Goal: Task Accomplishment & Management: Complete application form

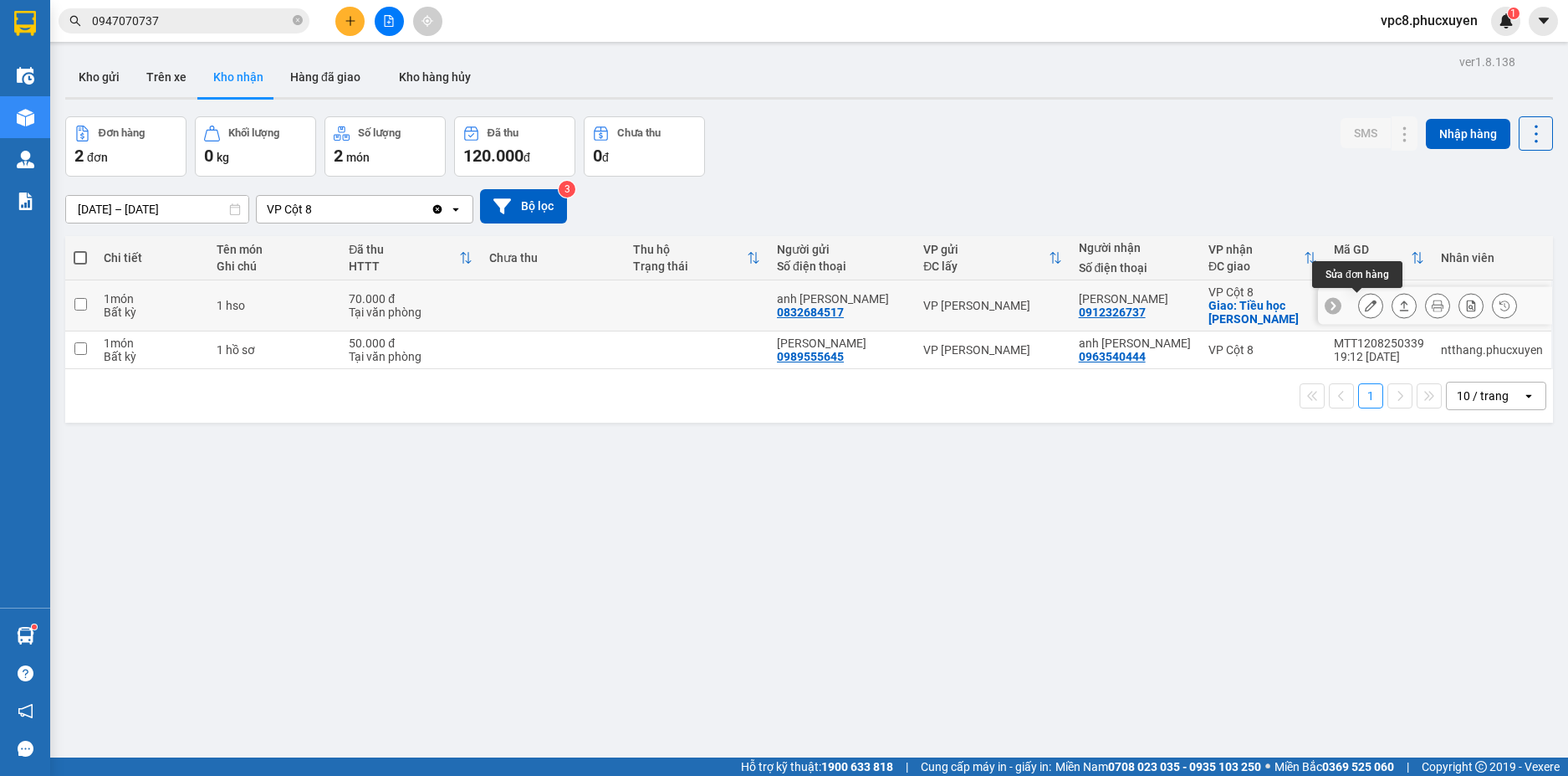
click at [1365, 303] on icon at bounding box center [1371, 306] width 12 height 12
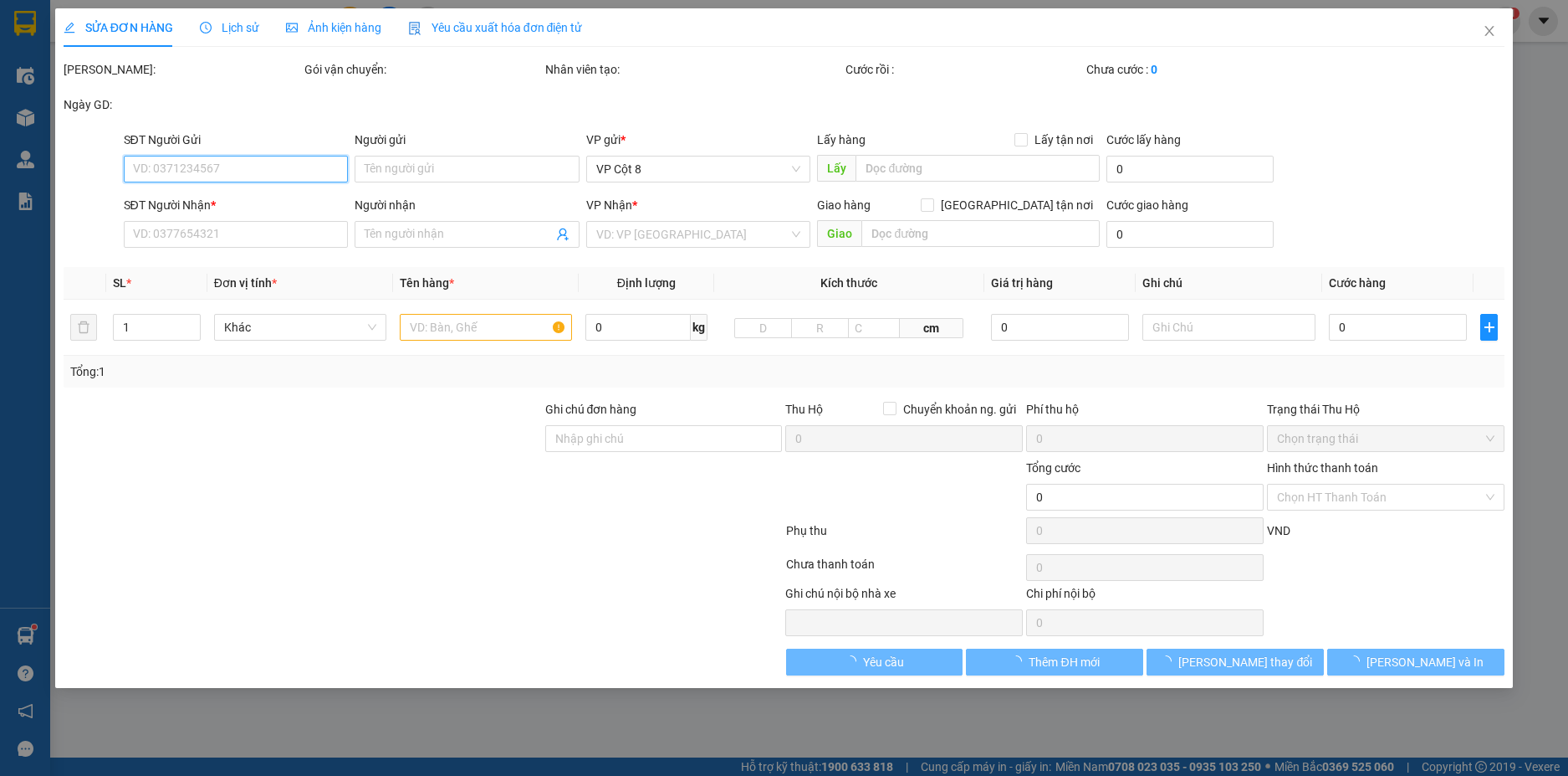
type input "0832684517"
type input "anh [PERSON_NAME]"
type input "0912326737"
type input "[PERSON_NAME]"
checkbox input "true"
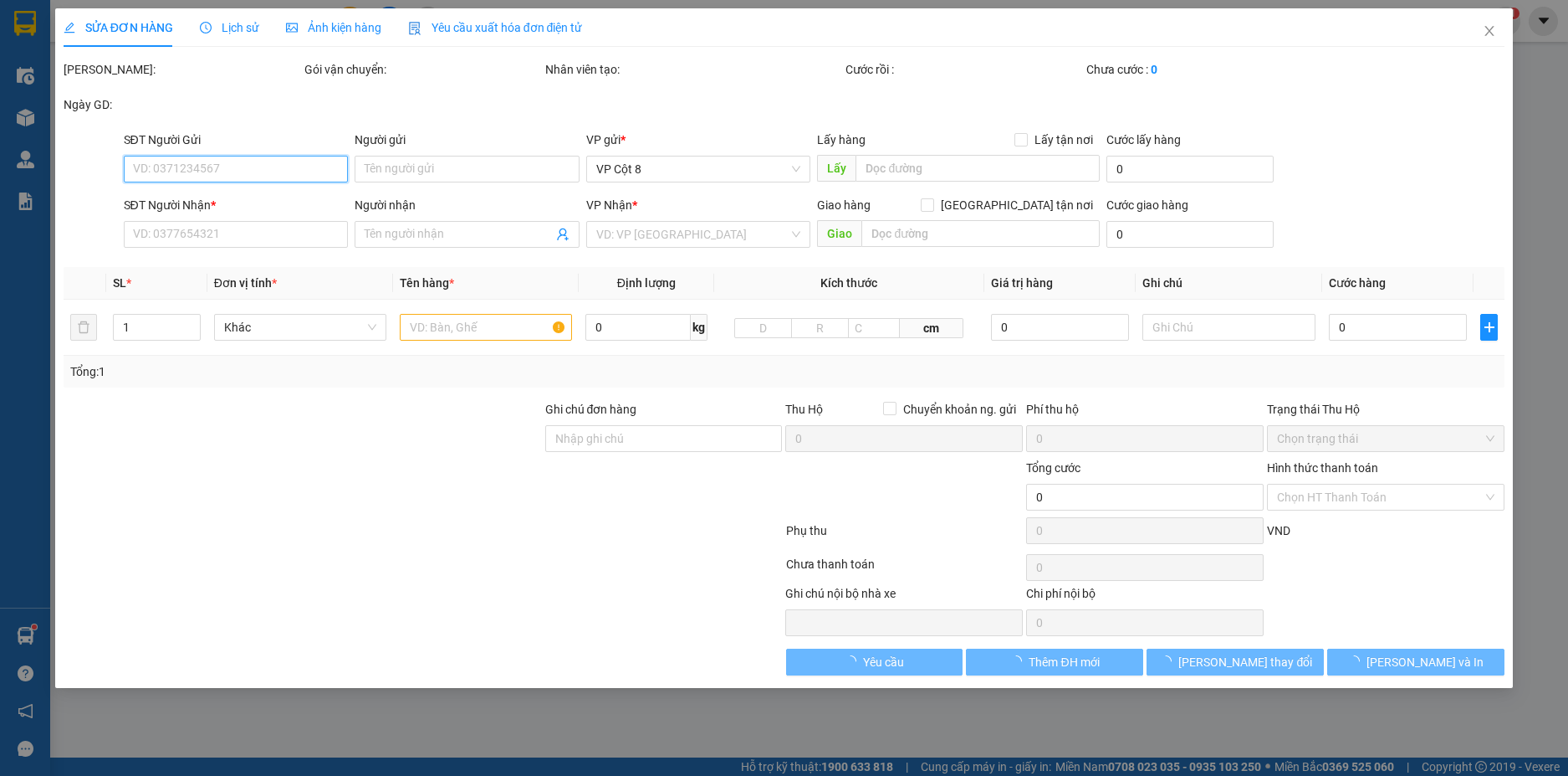
type input "Tiều học [PERSON_NAME]"
type input "70.000"
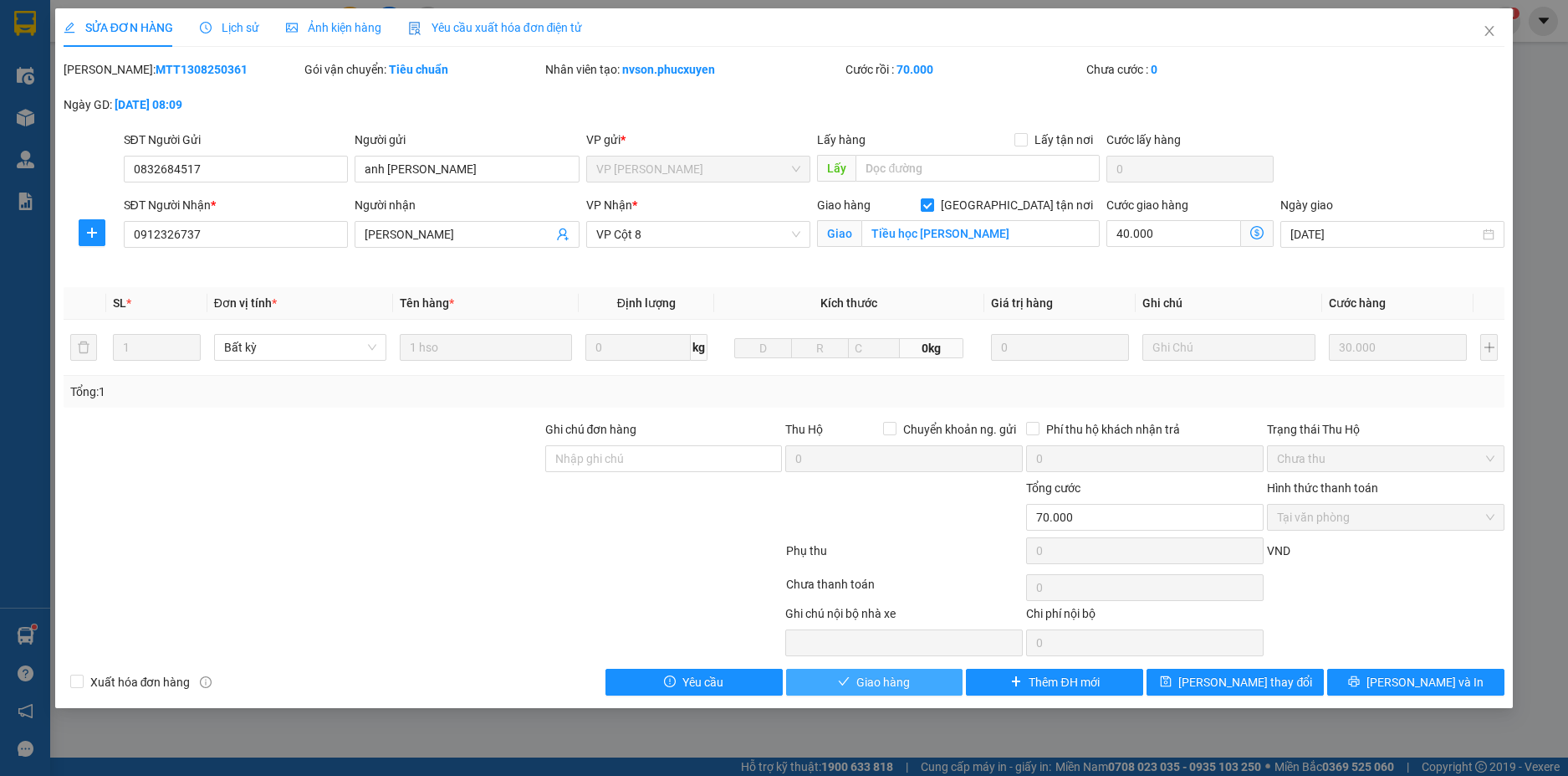
click at [890, 680] on span "Giao hàng" at bounding box center [882, 681] width 53 height 18
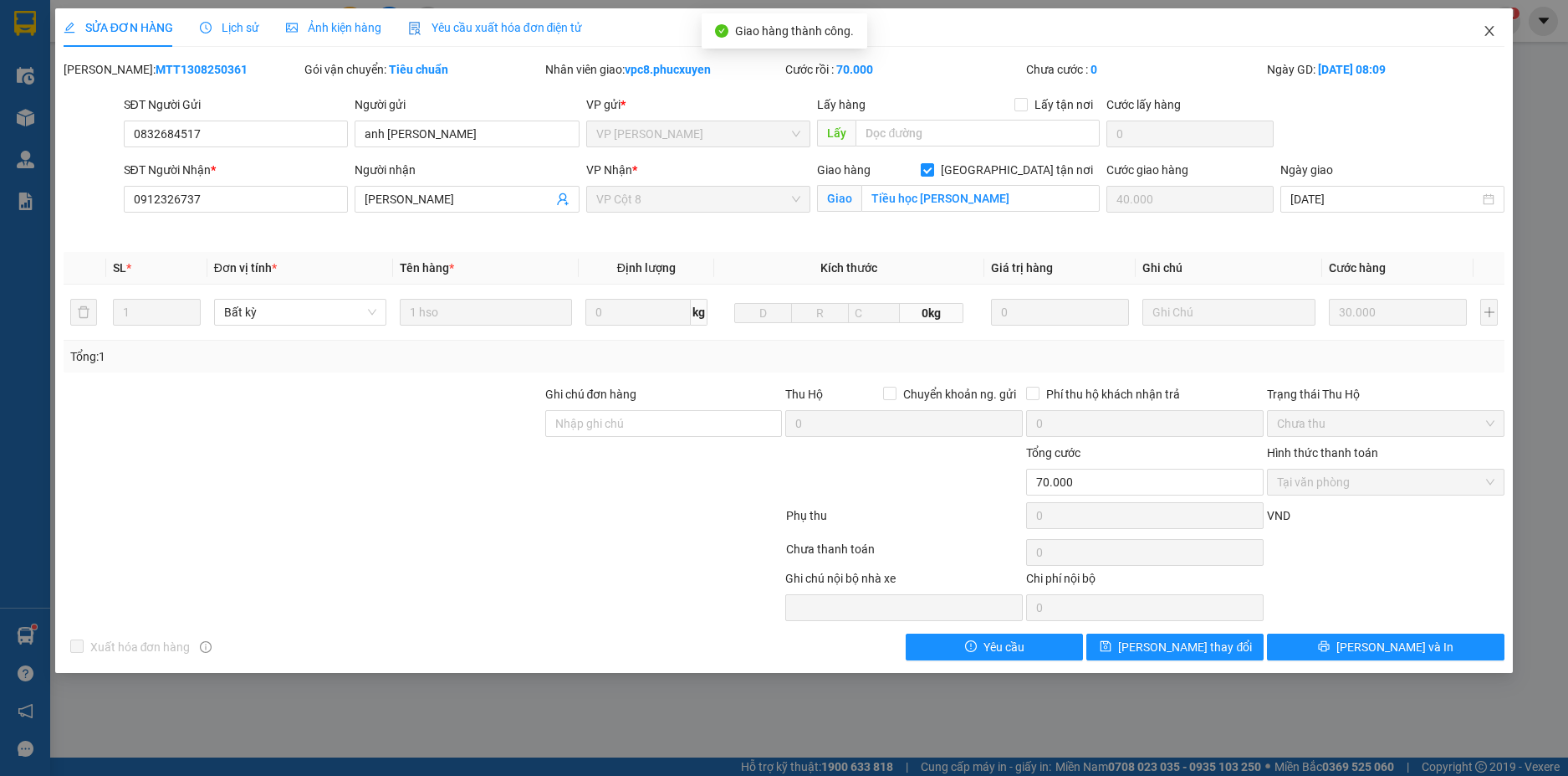
click at [1494, 35] on icon "close" at bounding box center [1491, 31] width 10 height 10
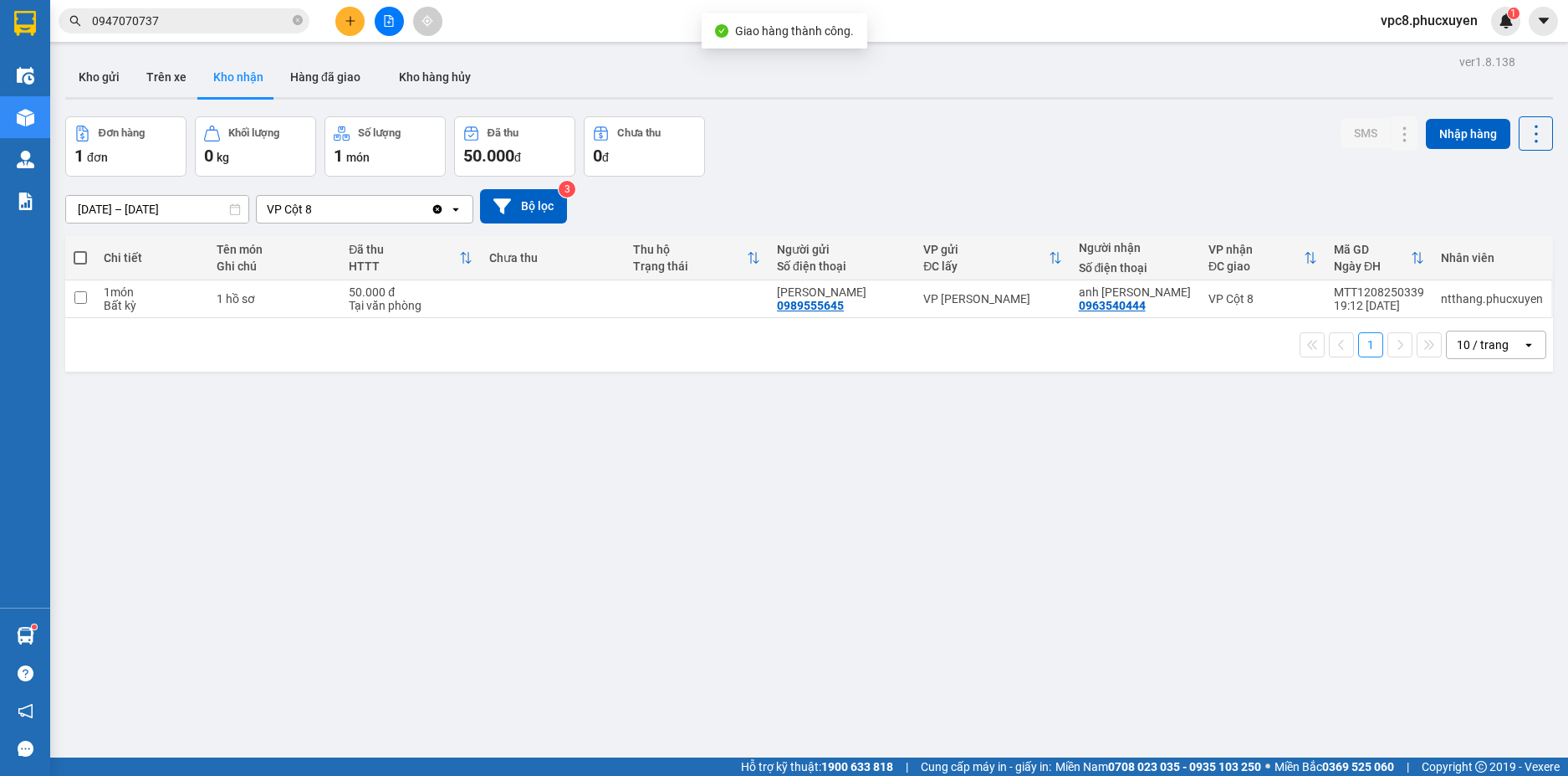
click at [1040, 170] on div "Đơn hàng 1 đơn Khối lượng 0 kg Số lượng 1 món Đã thu 50.000 đ Chưa thu 0 đ SMS …" at bounding box center [809, 146] width 1488 height 60
click at [944, 149] on div "Đơn hàng 1 đơn Khối lượng 0 kg Số lượng 1 món Đã thu 50.000 đ Chưa thu 0 đ SMS …" at bounding box center [809, 146] width 1488 height 60
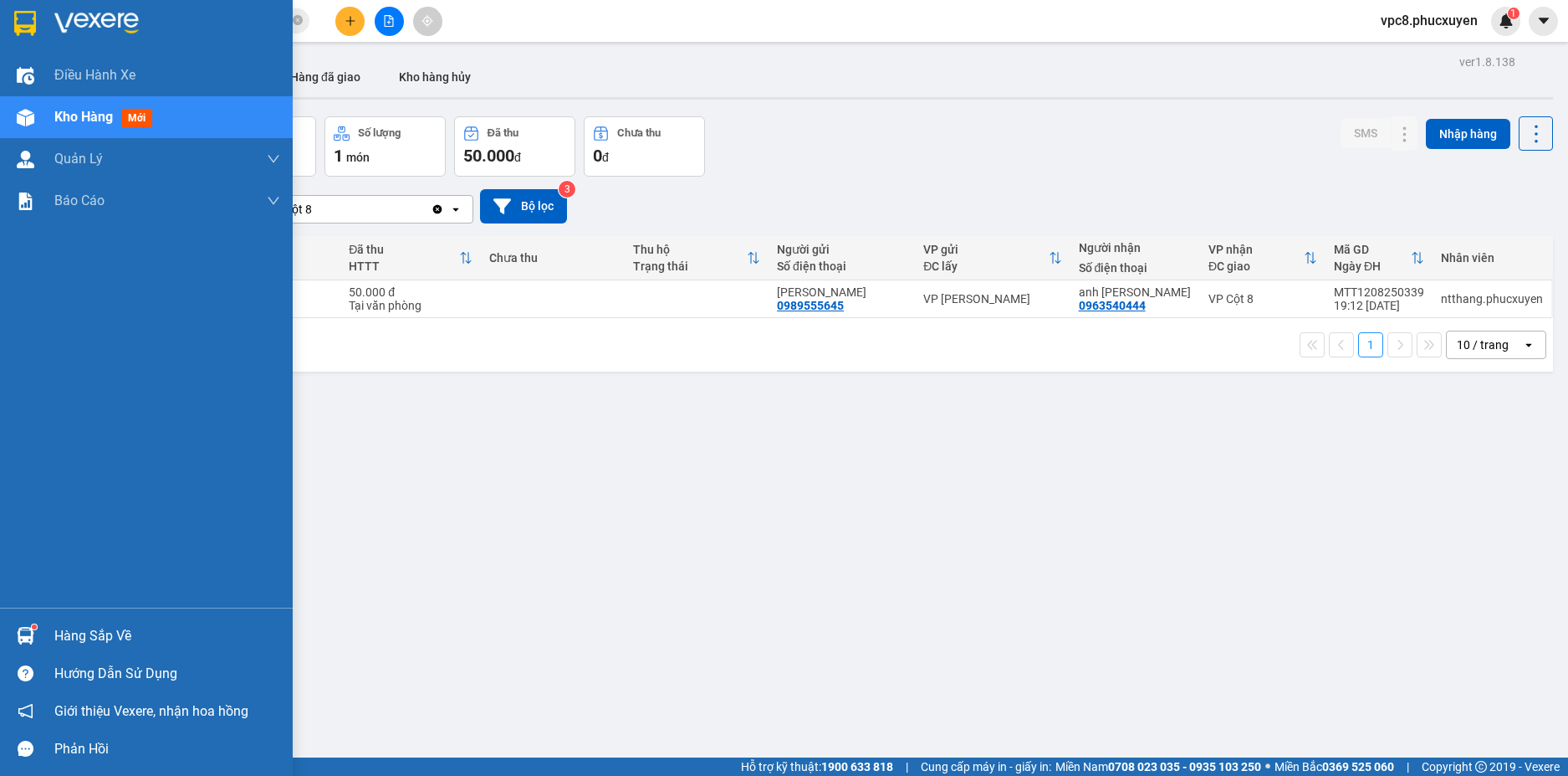
click at [20, 628] on img at bounding box center [25, 636] width 17 height 17
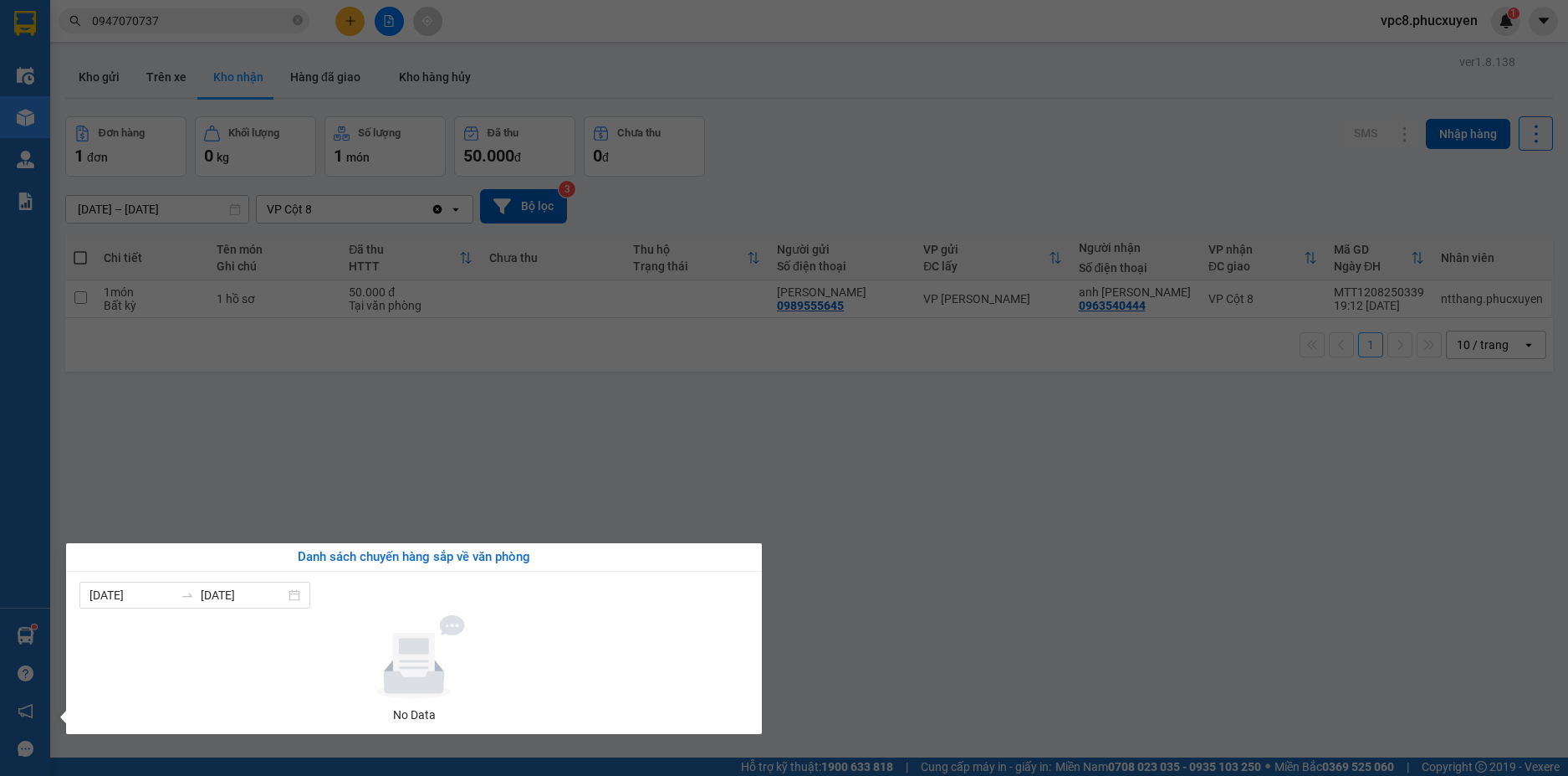
click at [868, 594] on section "Kết quả tìm kiếm ( 79 ) Bộ lọc Mã ĐH Trạng thái Món hàng Thu hộ Tổng cước Chưa …" at bounding box center [784, 388] width 1568 height 776
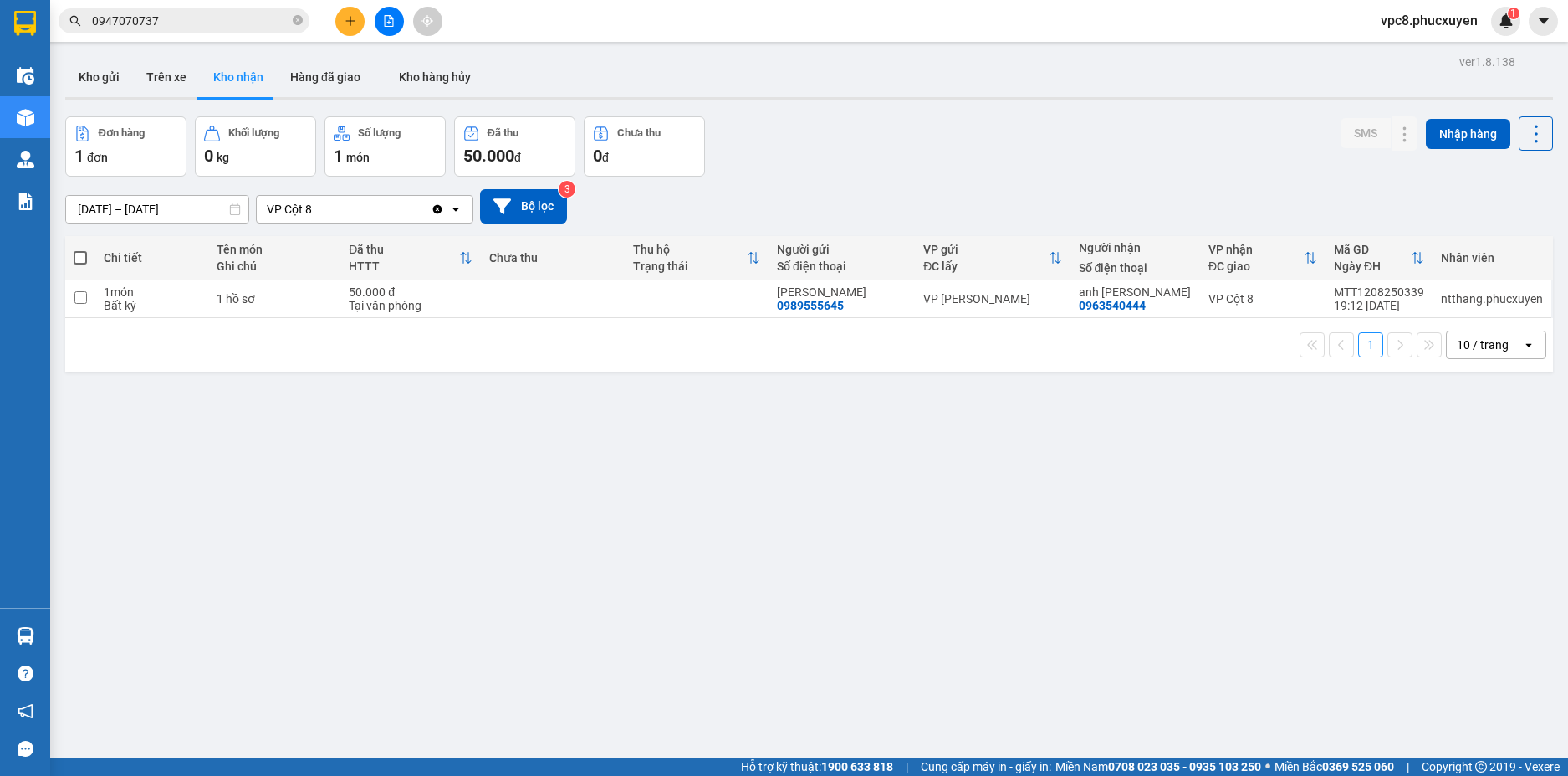
click at [853, 185] on div "[DATE] – [DATE] Press the down arrow key to interact with the calendar and sele…" at bounding box center [809, 205] width 1488 height 59
click at [783, 121] on div "Đơn hàng 1 đơn Khối lượng 0 kg Số lượng 1 món Đã thu 50.000 đ Chưa thu 0 đ SMS …" at bounding box center [809, 146] width 1488 height 60
click at [840, 145] on div "Đơn hàng 1 đơn Khối lượng 0 kg Số lượng 1 món Đã thu 50.000 đ Chưa thu 0 đ SMS …" at bounding box center [809, 146] width 1488 height 60
click at [1152, 130] on div "Đơn hàng 1 đơn Khối lượng 0 kg Số lượng 1 món Đã thu 50.000 đ Chưa thu 0 đ SMS …" at bounding box center [809, 146] width 1488 height 60
click at [1365, 300] on icon at bounding box center [1371, 299] width 12 height 12
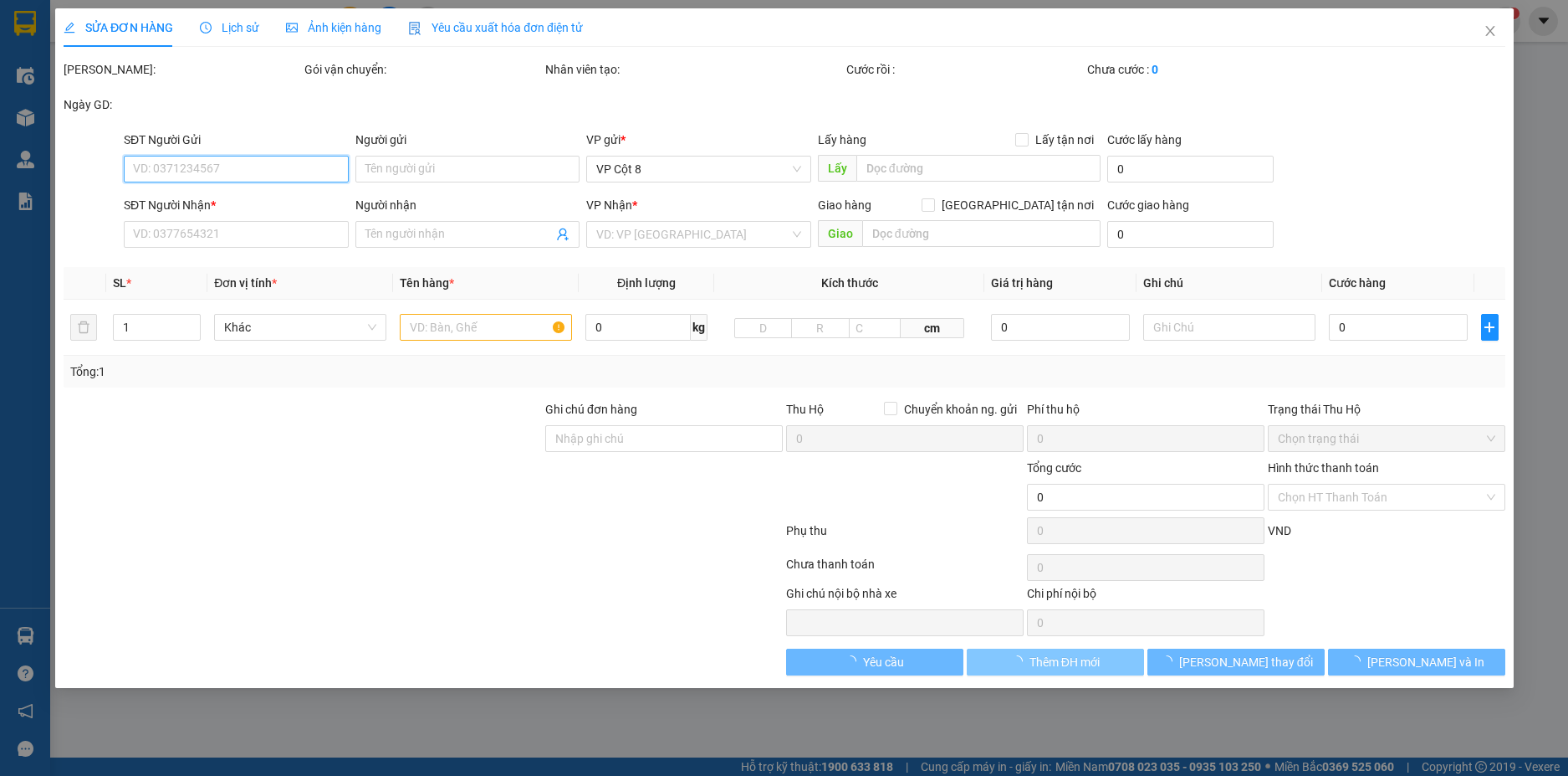
type input "0989555645"
type input "[PERSON_NAME]"
type input "0963540444"
type input "anh [PERSON_NAME]"
type input "50.000"
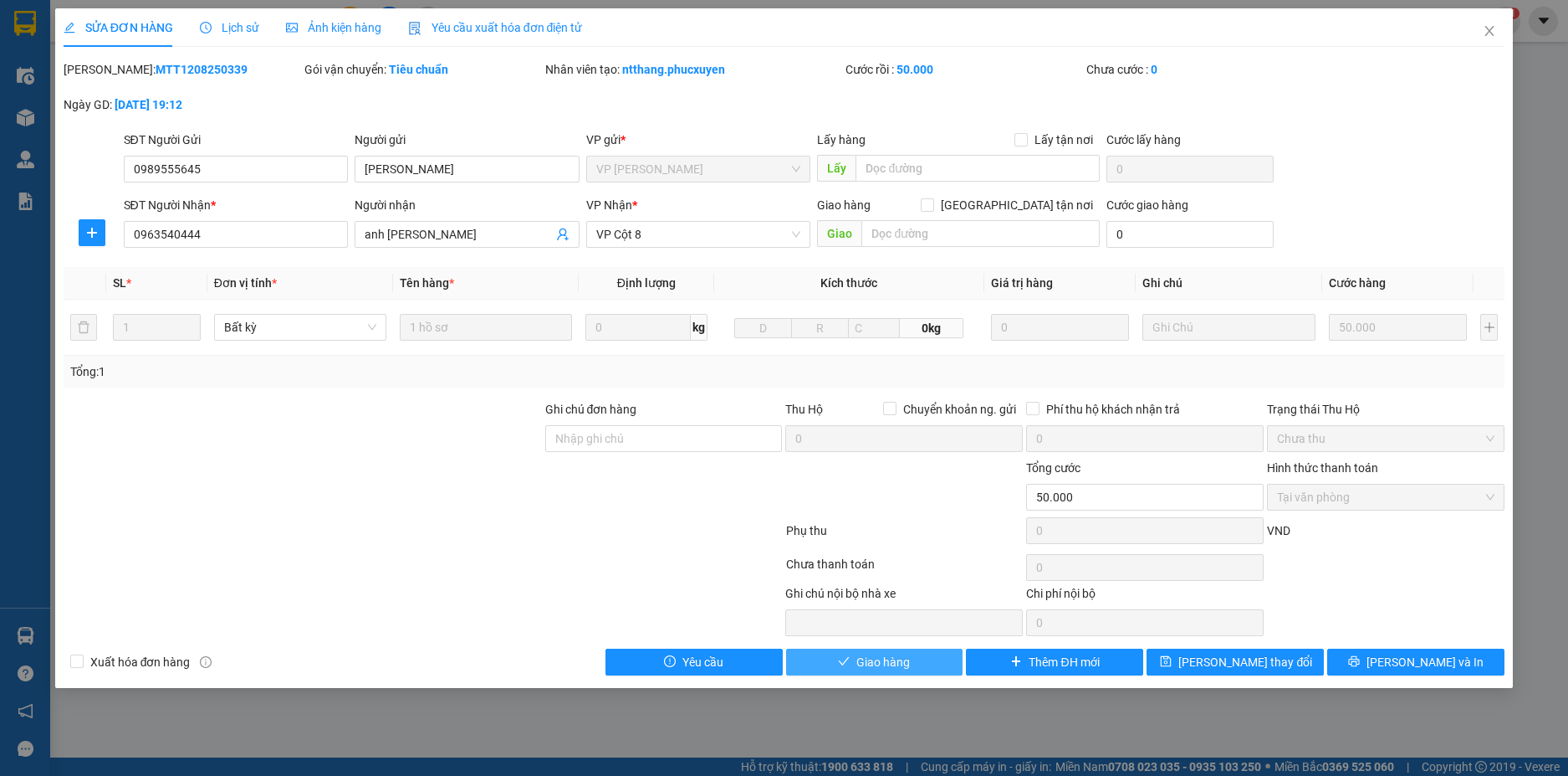
click at [881, 662] on span "Giao hàng" at bounding box center [882, 662] width 53 height 18
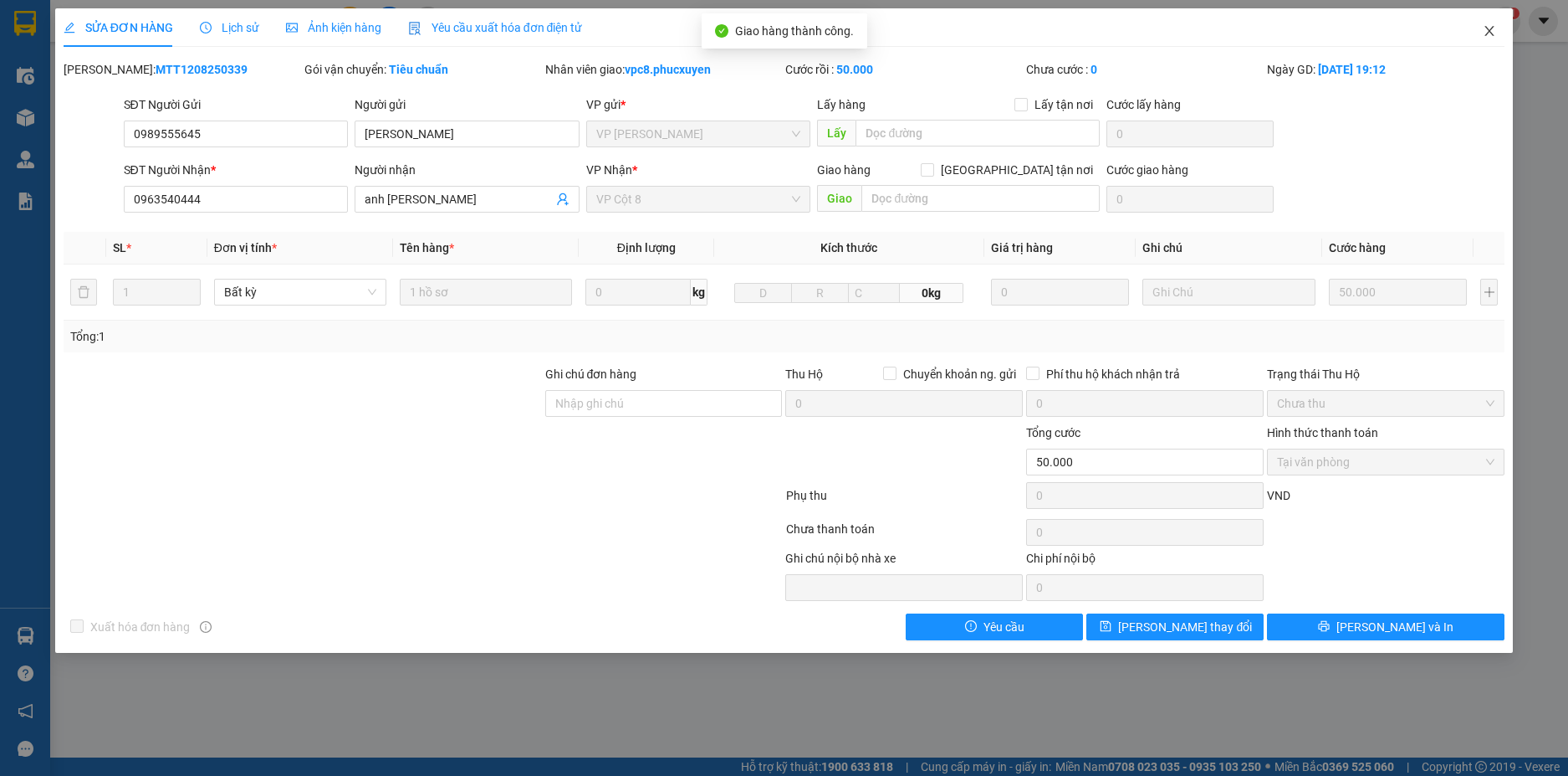
click at [1489, 25] on icon "close" at bounding box center [1490, 31] width 14 height 14
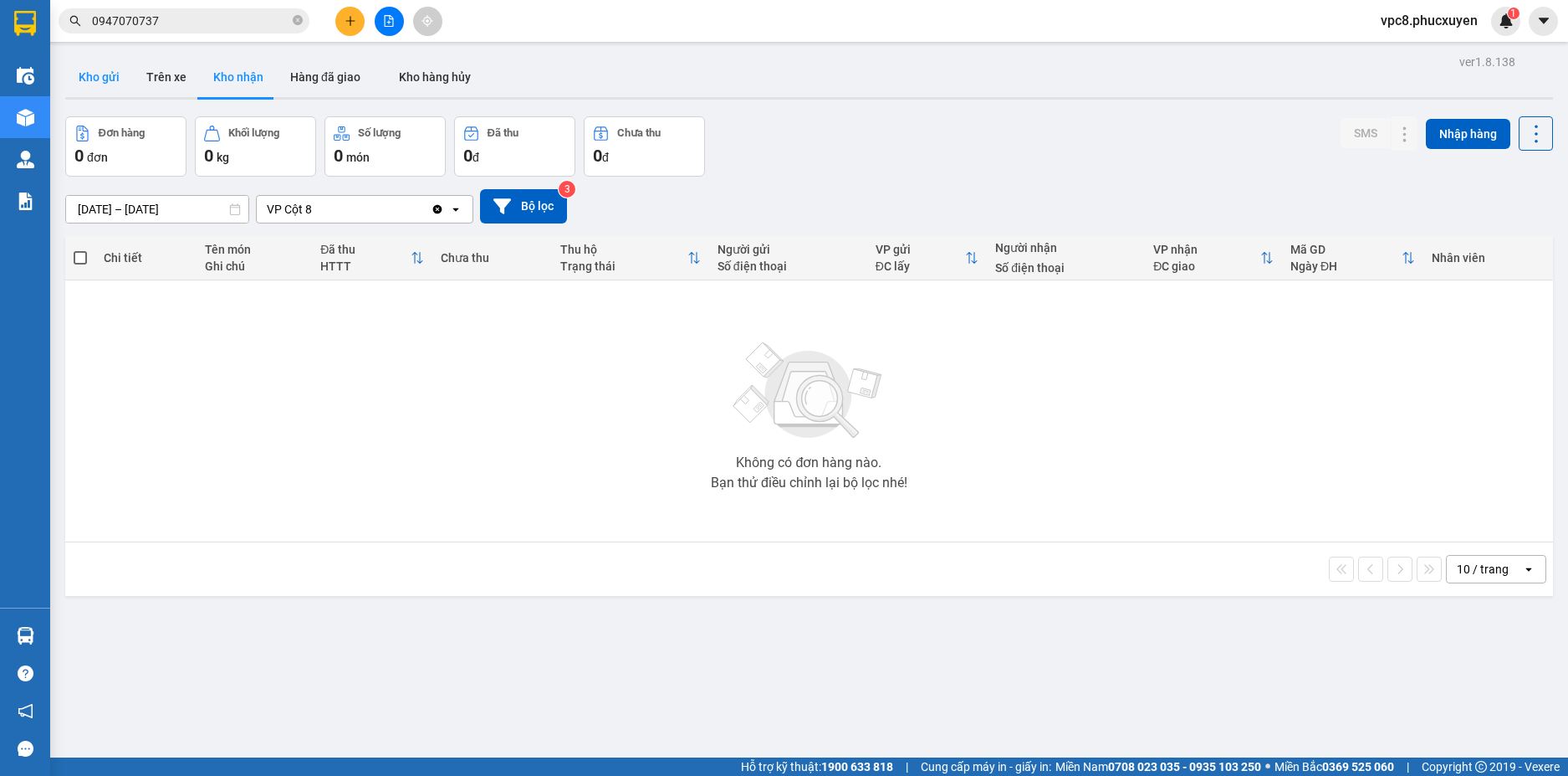
click at [111, 76] on button "Kho gửi" at bounding box center [99, 77] width 68 height 41
click at [298, 77] on button "Hàng đã giao" at bounding box center [325, 77] width 97 height 41
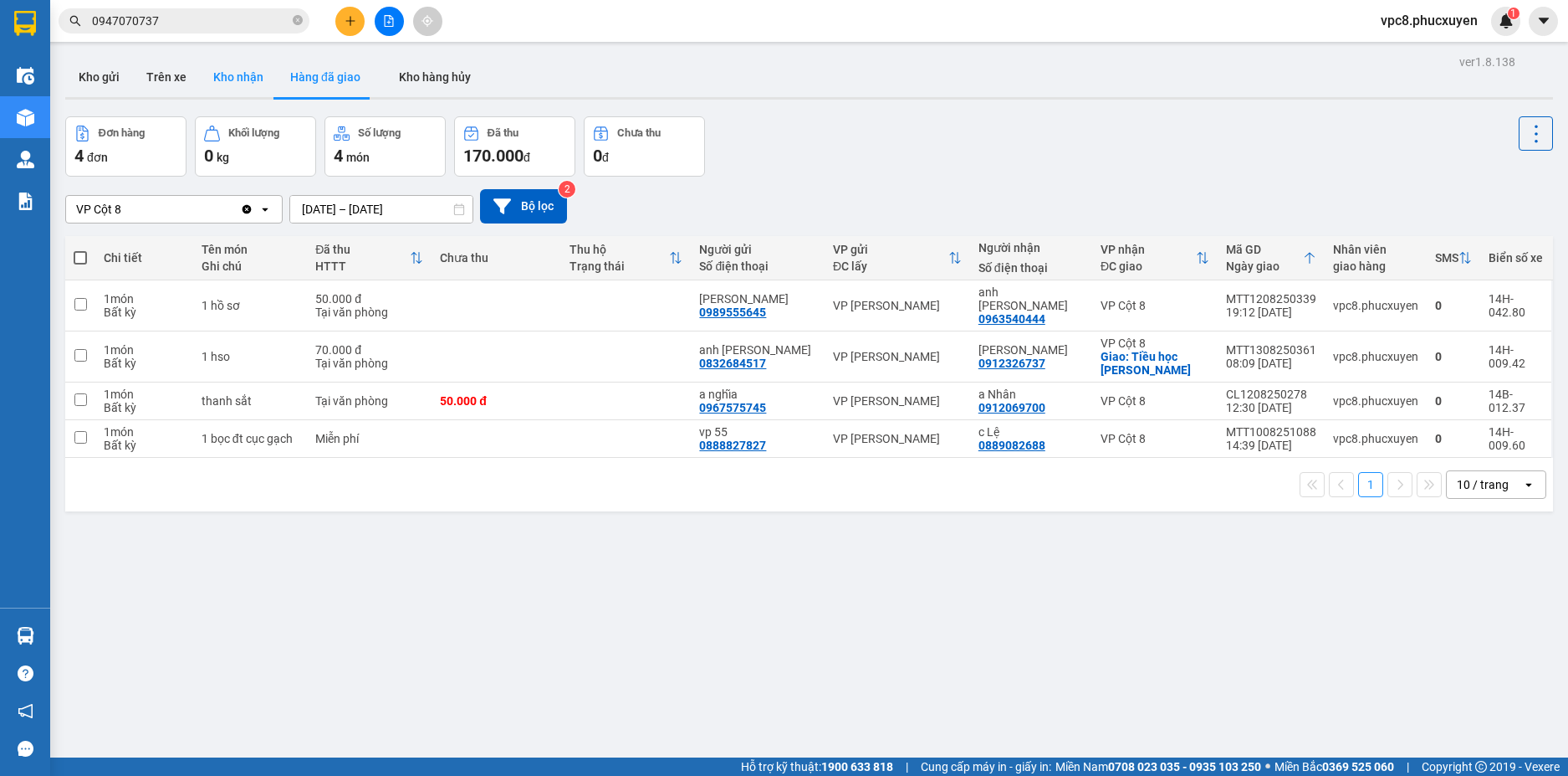
click at [255, 71] on button "Kho nhận" at bounding box center [239, 77] width 77 height 41
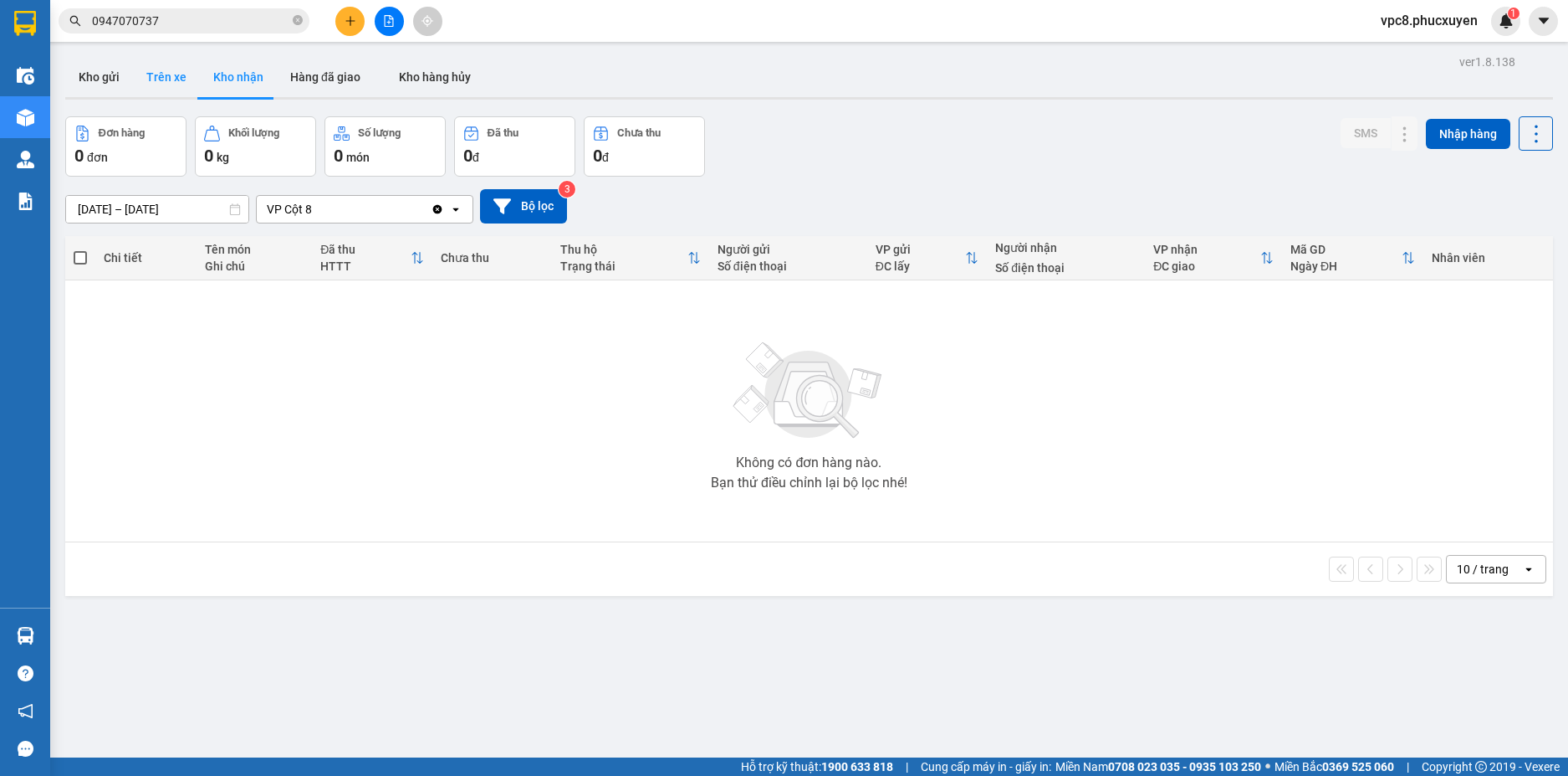
click at [159, 83] on button "Trên xe" at bounding box center [165, 77] width 67 height 41
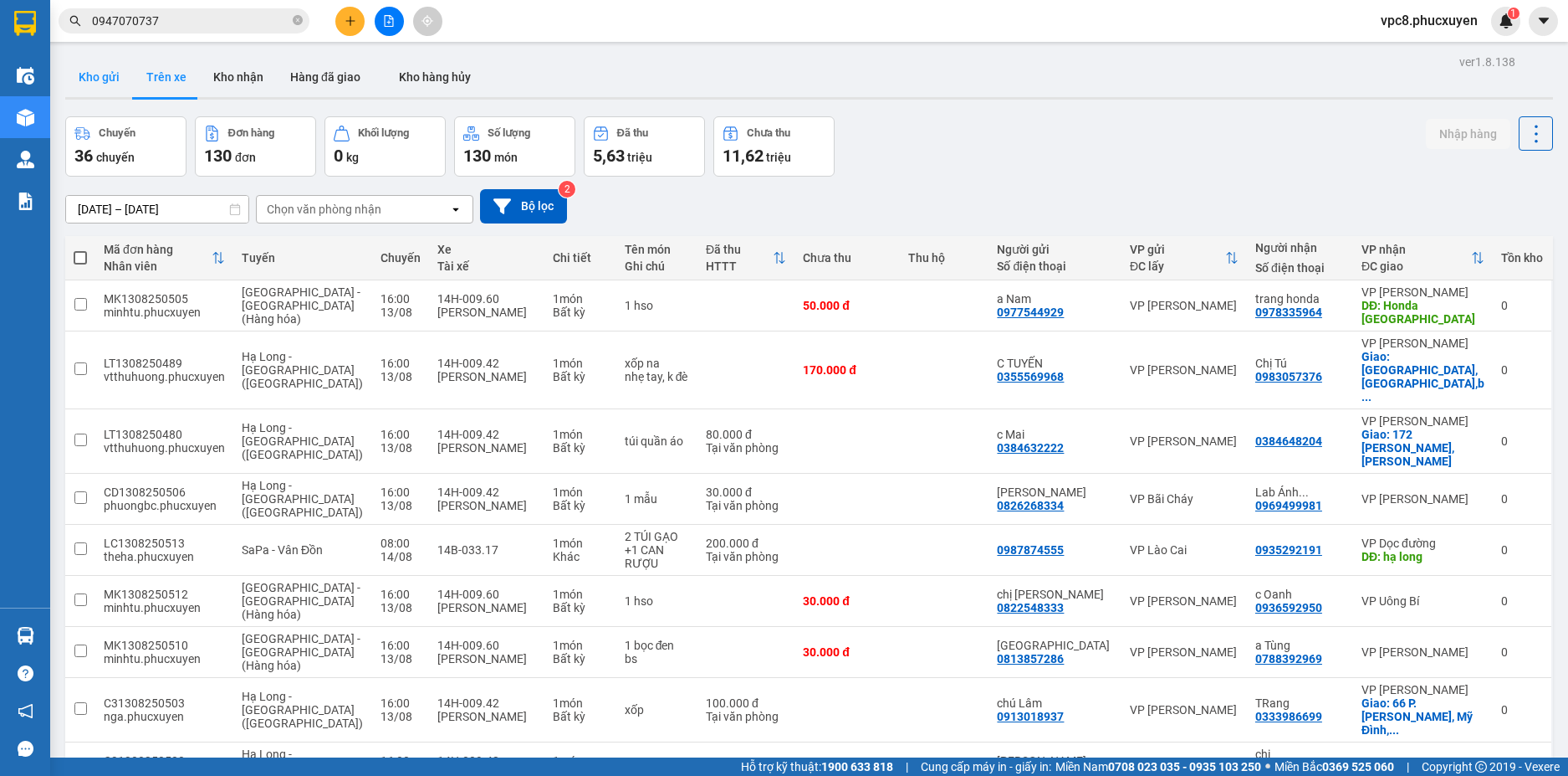
click at [94, 72] on button "Kho gửi" at bounding box center [99, 77] width 68 height 41
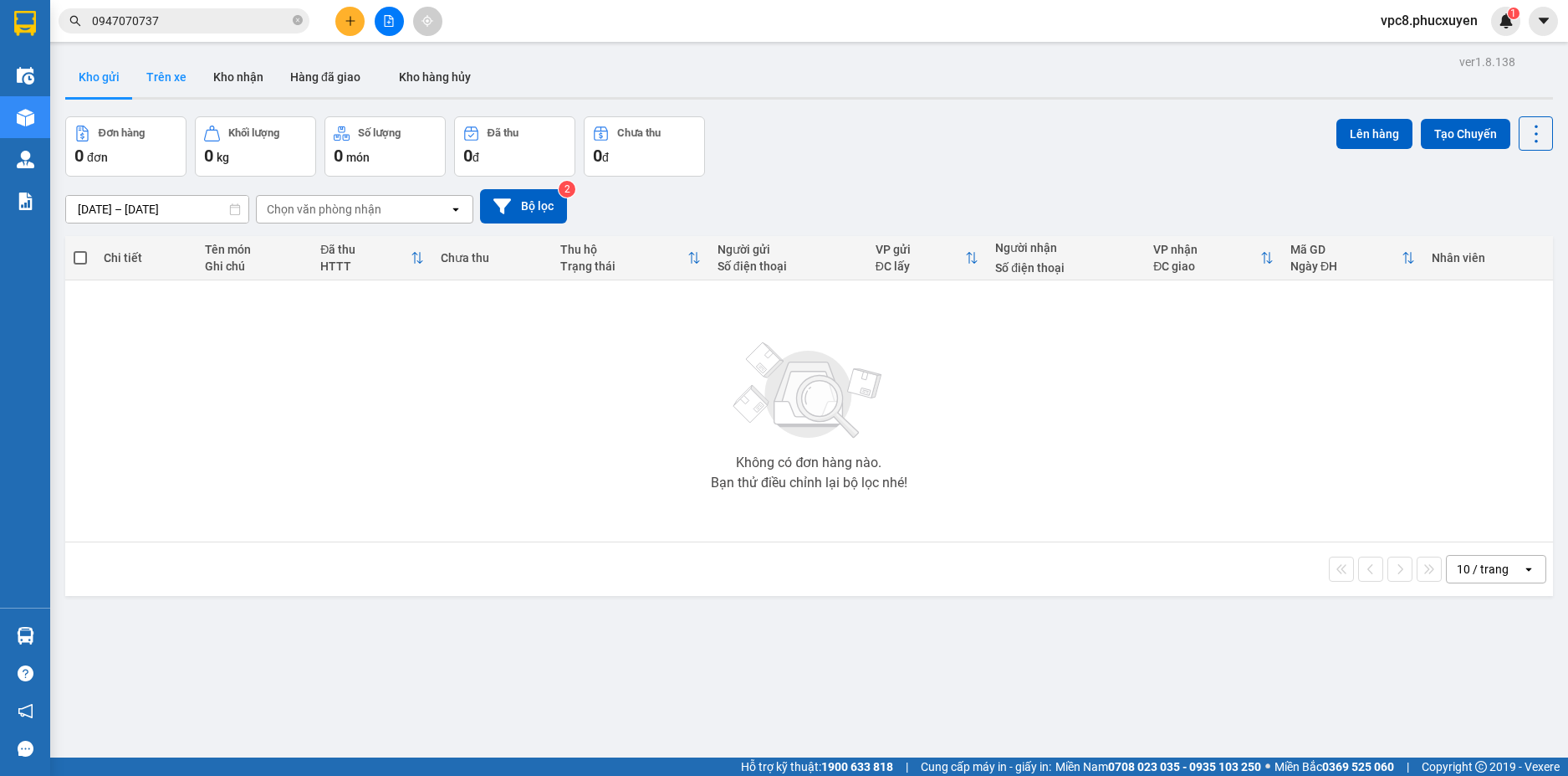
click at [158, 75] on button "Trên xe" at bounding box center [165, 77] width 67 height 41
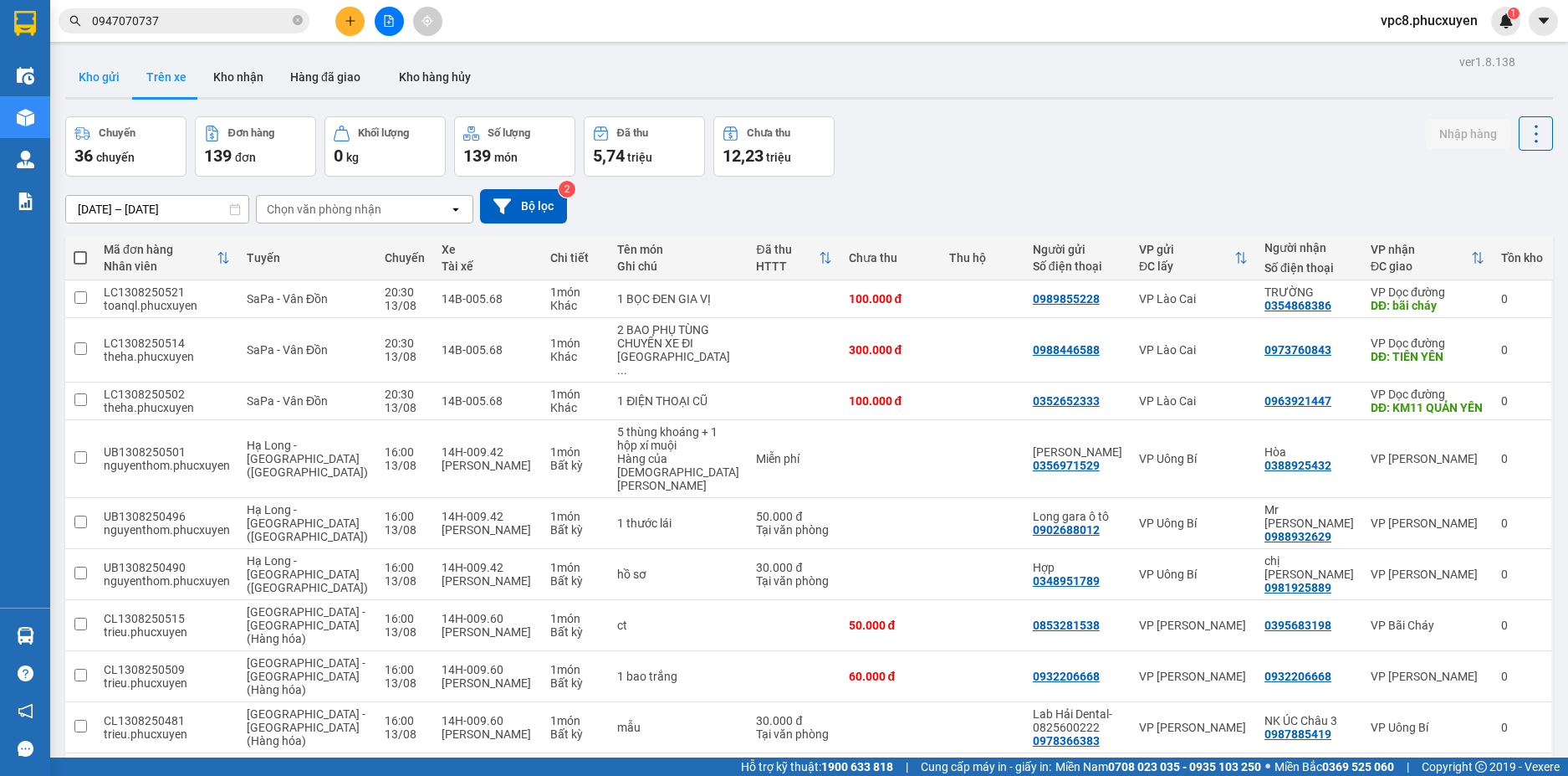
click at [104, 73] on button "Kho gửi" at bounding box center [99, 77] width 68 height 41
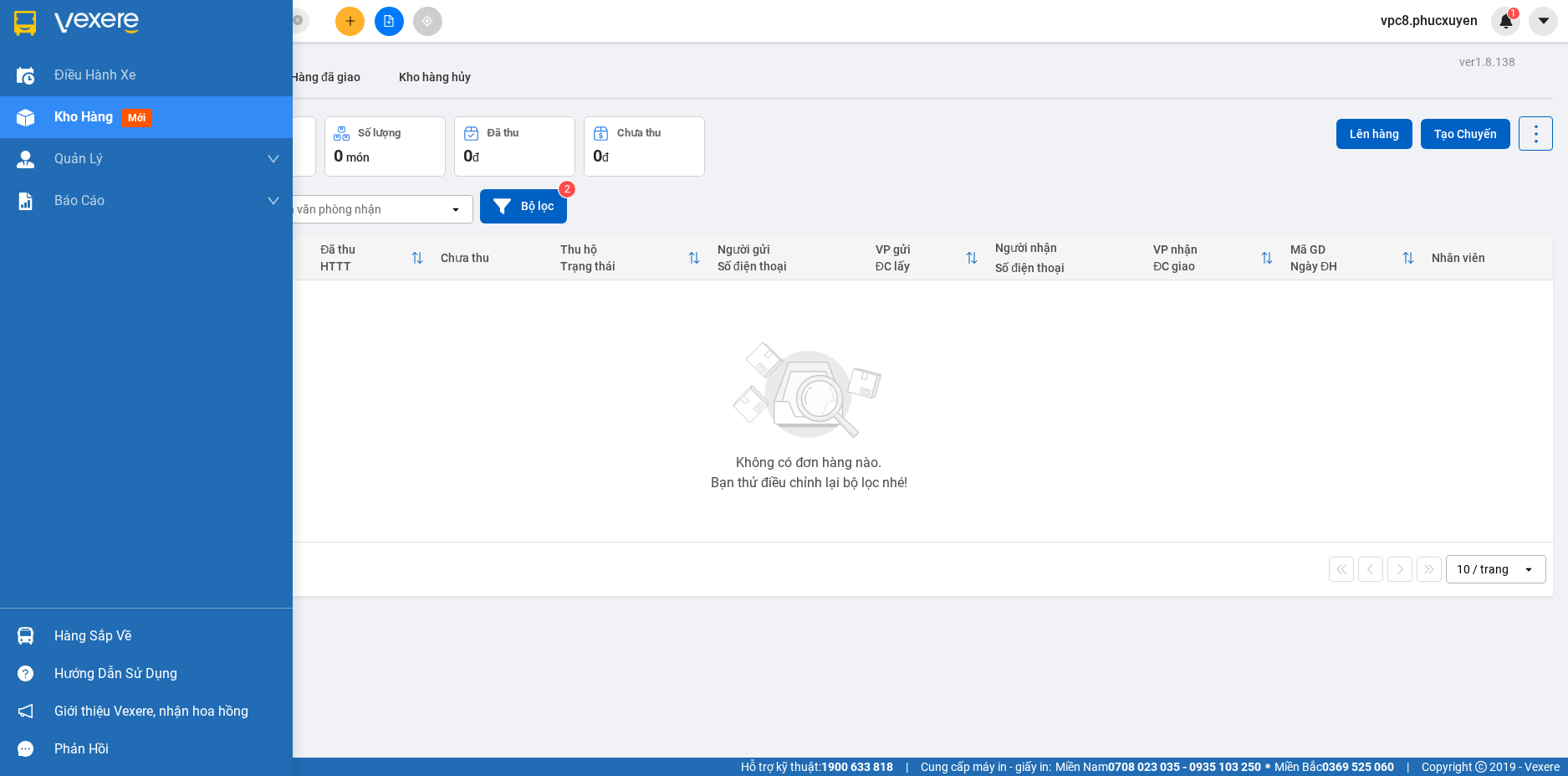
click at [22, 629] on img at bounding box center [25, 636] width 17 height 17
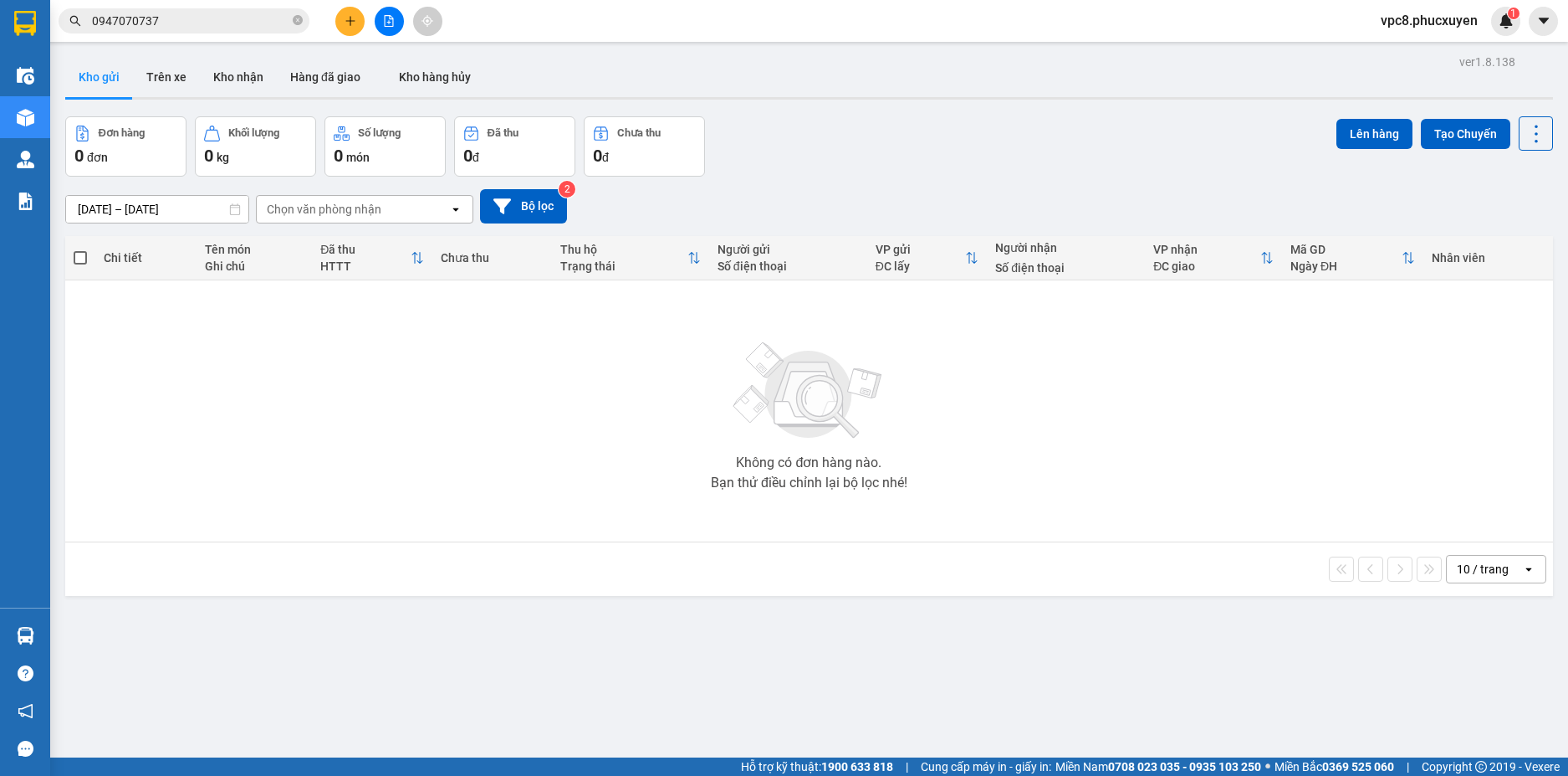
click at [777, 440] on section "Kết quả tìm kiếm ( 79 ) Bộ lọc Mã ĐH Trạng thái Món hàng Thu hộ Tổng cước Chưa …" at bounding box center [784, 388] width 1568 height 776
click at [176, 75] on button "Trên xe" at bounding box center [165, 77] width 67 height 41
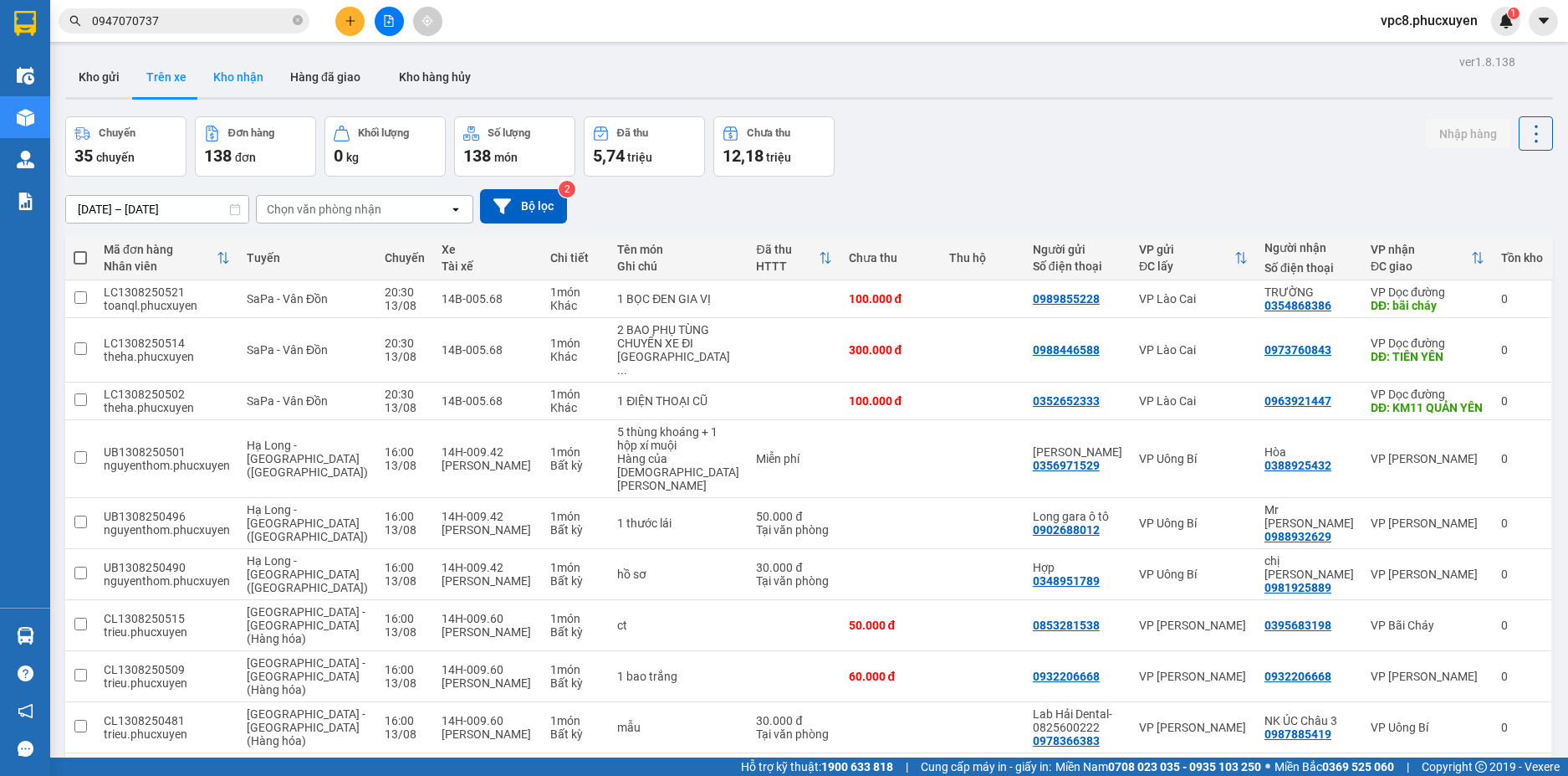
click at [226, 76] on button "Kho nhận" at bounding box center [239, 77] width 77 height 41
